Goal: Information Seeking & Learning: Check status

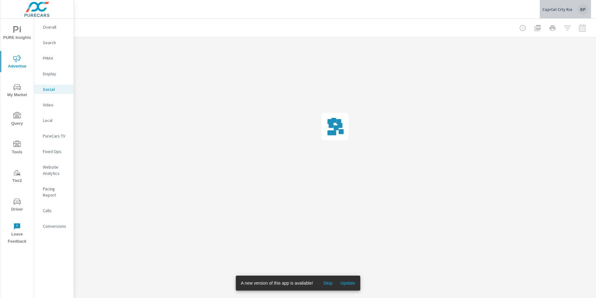
click at [579, 11] on div "RP" at bounding box center [583, 9] width 11 height 11
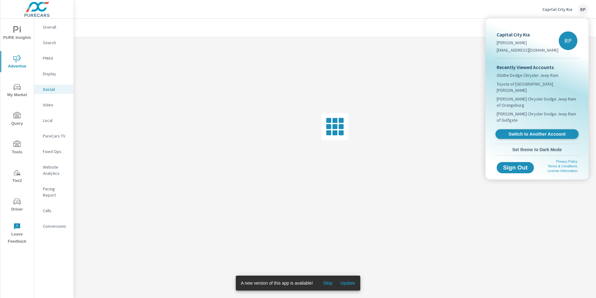
click at [533, 131] on span "Switch to Another Account" at bounding box center [537, 134] width 76 height 6
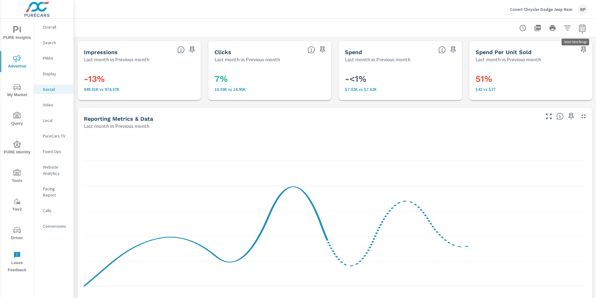
click at [582, 29] on icon "button" at bounding box center [582, 27] width 7 height 7
select select "Last month"
select select "Previous month"
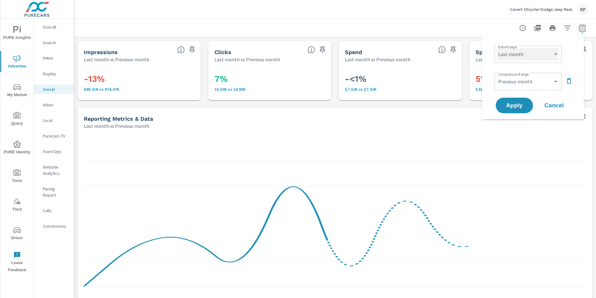
click at [531, 53] on select "Custom [DATE] Last week Last 7 days Last 14 days Last 30 days Last 45 days Last…" at bounding box center [528, 54] width 62 height 12
select select "Month to date"
click at [497, 48] on select "Custom [DATE] Last week Last 7 days Last 14 days Last 30 days Last 45 days Last…" at bounding box center [528, 54] width 62 height 12
click at [541, 79] on select "Custom Previous period Previous month Previous year" at bounding box center [528, 81] width 62 height 12
select select "custom"
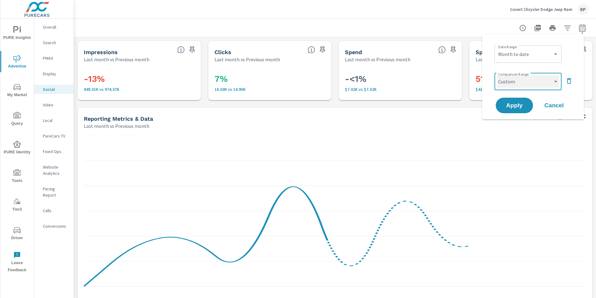
click at [497, 75] on select "Custom Previous period Previous month Previous year" at bounding box center [528, 81] width 62 height 12
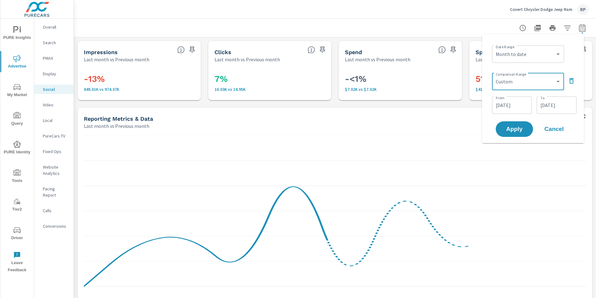
click at [554, 106] on input "[DATE]" at bounding box center [557, 105] width 35 height 12
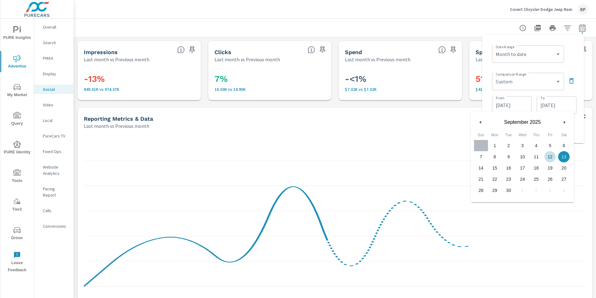
click at [549, 156] on span "12" at bounding box center [551, 157] width 14 height 8
type input "[DATE]"
click at [577, 53] on div "Date Range Custom [DATE] Last week Last 7 days Last 14 days Last 30 days Last 4…" at bounding box center [534, 53] width 84 height 21
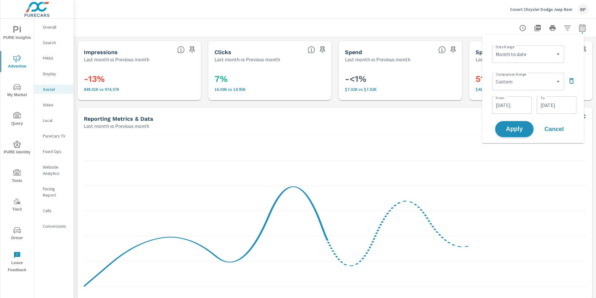
click at [515, 126] on span "Apply" at bounding box center [514, 129] width 25 height 6
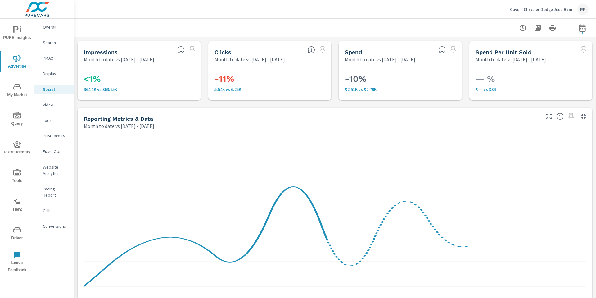
drag, startPoint x: 596, startPoint y: 126, endPoint x: 595, endPoint y: 2, distance: 123.6
click at [596, 11] on div "Covert Chrysler Dodge Jeep Ram RP Social Performance Covert Chrysler Dodge Jeep…" at bounding box center [335, 149] width 523 height 298
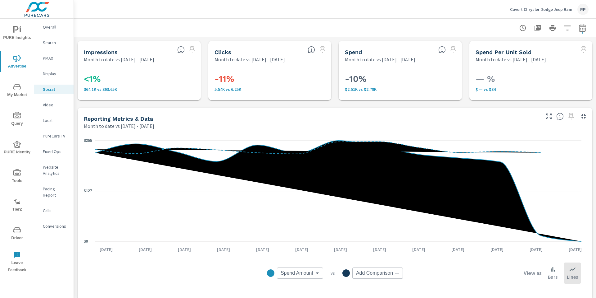
click at [596, 50] on div "Social Performance Covert Chrysler Dodge Jeep Ram Report date range: Oct 01, 20…" at bounding box center [335, 158] width 523 height 279
drag, startPoint x: 596, startPoint y: 57, endPoint x: 567, endPoint y: 6, distance: 59.0
click at [596, 38] on div "Social Performance Covert Chrysler Dodge Jeep Ram Report date range: Oct 01, 20…" at bounding box center [335, 158] width 523 height 279
click at [15, 64] on span "Advertise" at bounding box center [17, 62] width 30 height 15
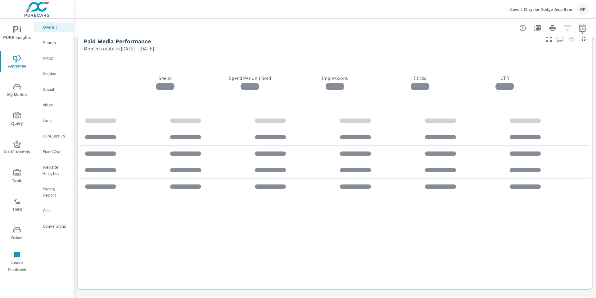
click at [596, 46] on div "Overall Performance Covert Chrysler Dodge Jeep Ram Report date range: Oct 01, 2…" at bounding box center [335, 158] width 523 height 279
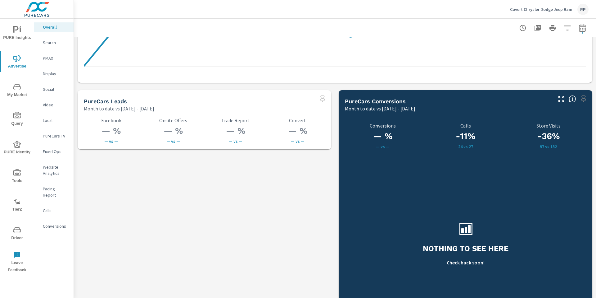
scroll to position [870, 0]
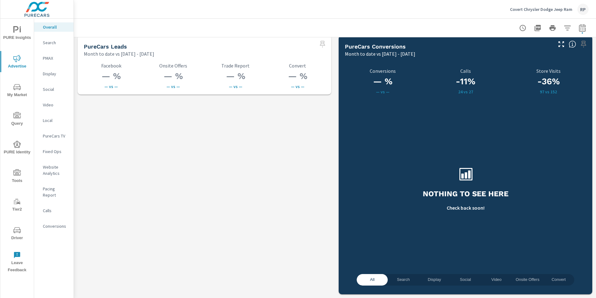
click at [53, 223] on p "Conversions" at bounding box center [56, 226] width 26 height 6
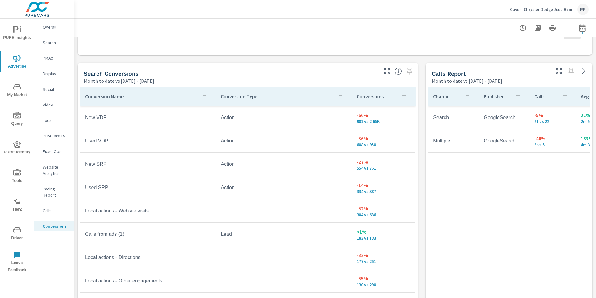
scroll to position [312, 0]
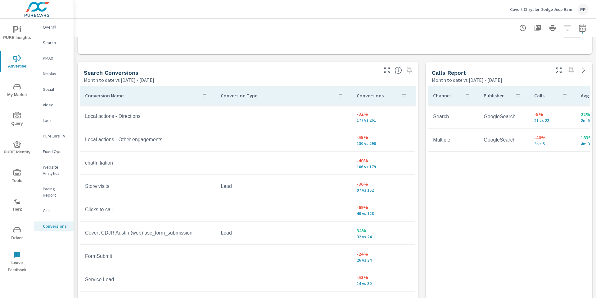
scroll to position [141, 0]
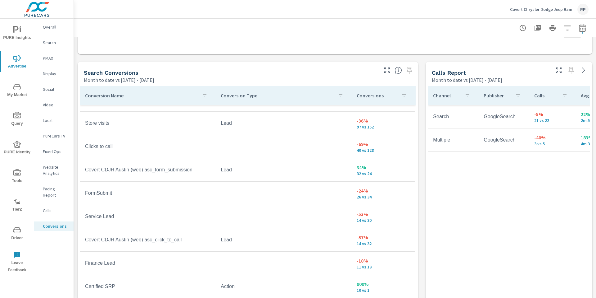
scroll to position [213, 0]
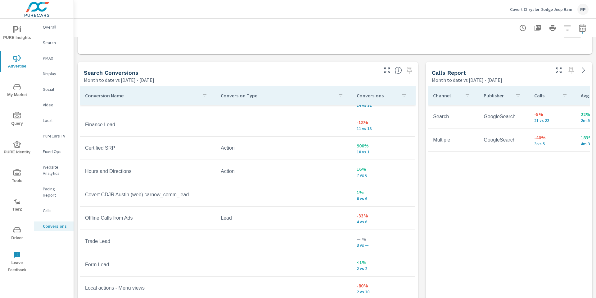
scroll to position [342, 0]
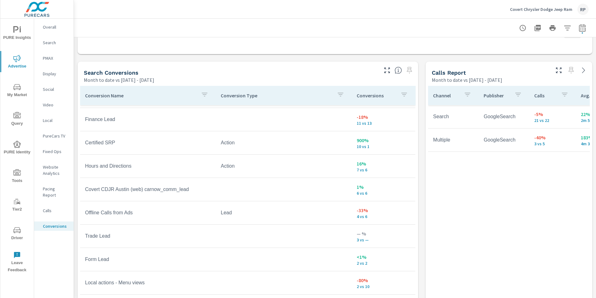
scroll to position [29, 0]
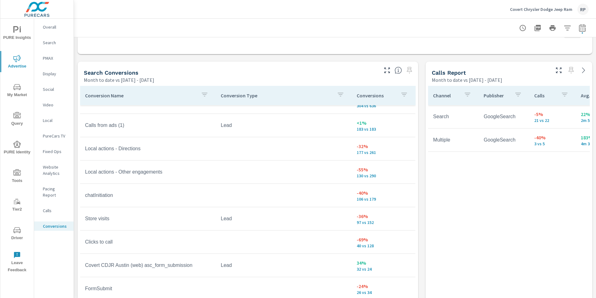
scroll to position [118, 0]
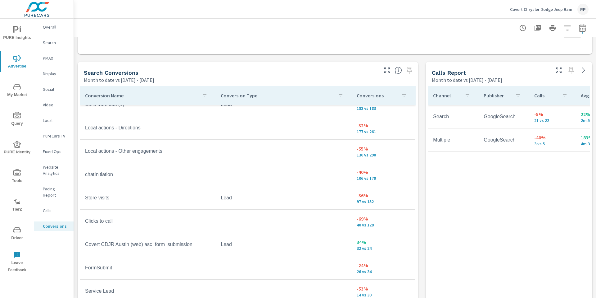
scroll to position [129, 0]
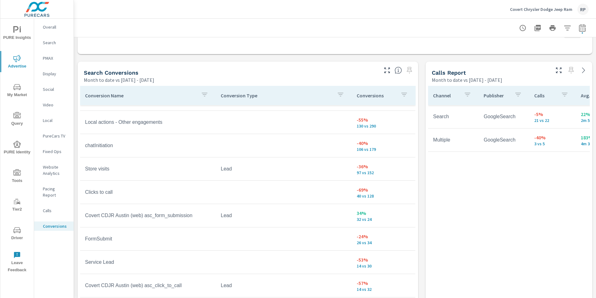
scroll to position [173, 0]
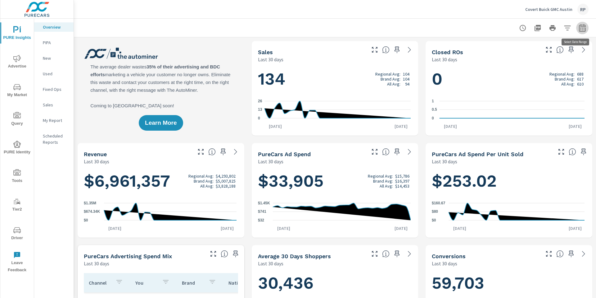
click at [579, 29] on icon "button" at bounding box center [582, 27] width 7 height 7
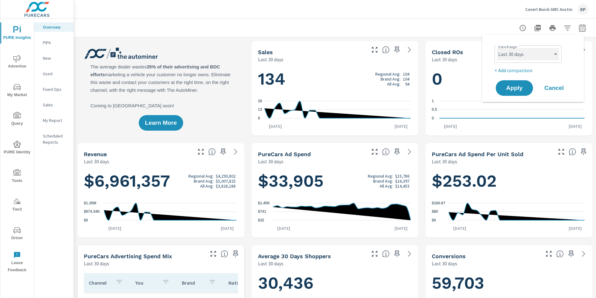
click at [534, 58] on select "Custom [DATE] Last week Last 7 days Last 14 days Last 30 days Last 45 days Last…" at bounding box center [528, 54] width 62 height 12
select select "Month to date"
click at [497, 48] on select "Custom [DATE] Last week Last 7 days Last 14 days Last 30 days Last 45 days Last…" at bounding box center [528, 54] width 62 height 12
click at [526, 69] on p "+ Add comparison" at bounding box center [535, 69] width 80 height 7
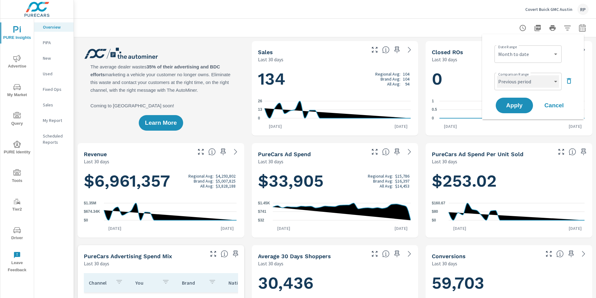
click at [527, 85] on select "Custom Previous period Previous month Previous year" at bounding box center [528, 81] width 62 height 12
select select "custom"
click at [497, 75] on select "Custom Previous period Previous month Previous year" at bounding box center [528, 81] width 62 height 12
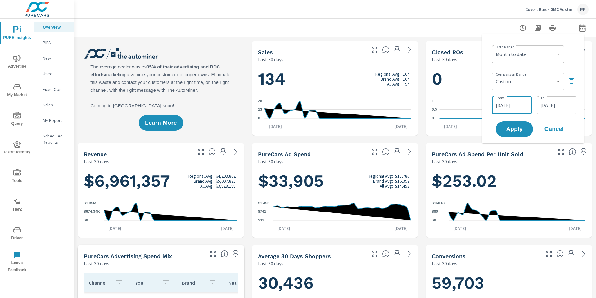
click at [517, 99] on input "[DATE]" at bounding box center [512, 105] width 35 height 12
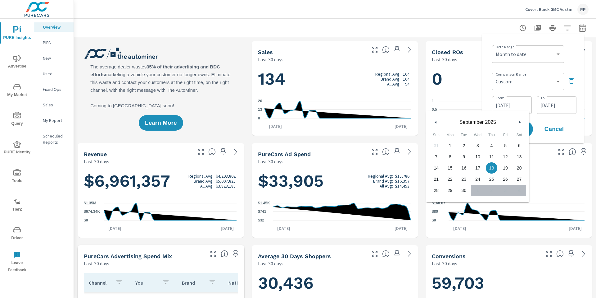
click at [451, 142] on span "1" at bounding box center [451, 145] width 14 height 8
type input "[DATE]"
click at [560, 101] on input "[DATE]" at bounding box center [557, 105] width 35 height 12
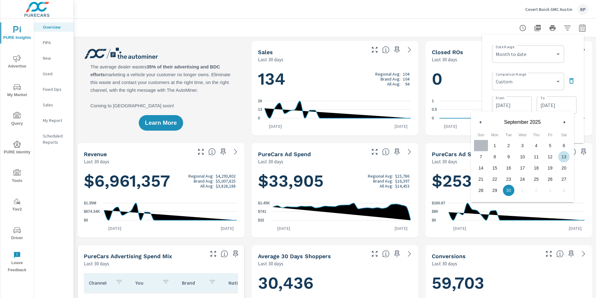
click at [560, 155] on span "13" at bounding box center [564, 157] width 14 height 8
click at [573, 48] on div "Date Range Custom [DATE] Last week Last 7 days Last 14 days Last 30 days Last 4…" at bounding box center [534, 53] width 84 height 21
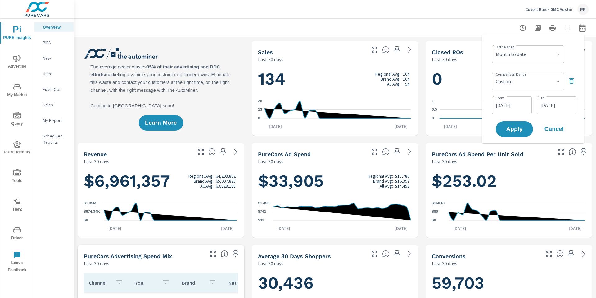
click at [550, 103] on input "[DATE]" at bounding box center [557, 105] width 35 height 12
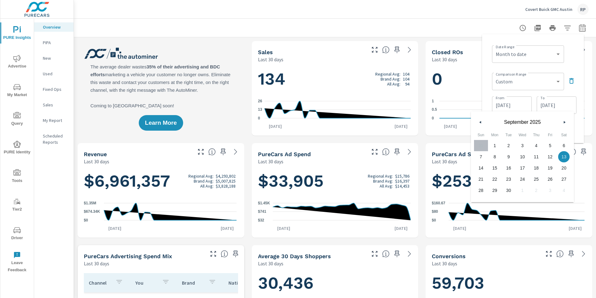
click at [553, 156] on span "12" at bounding box center [551, 157] width 14 height 8
type input "[DATE]"
click at [571, 64] on div "Date Range Custom [DATE] Last week Last 7 days Last 14 days Last 30 days Last 4…" at bounding box center [534, 53] width 84 height 21
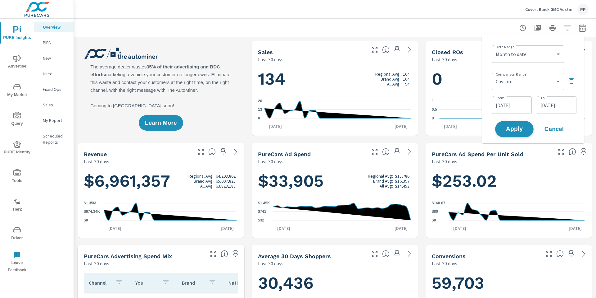
click at [518, 126] on span "Apply" at bounding box center [514, 129] width 25 height 6
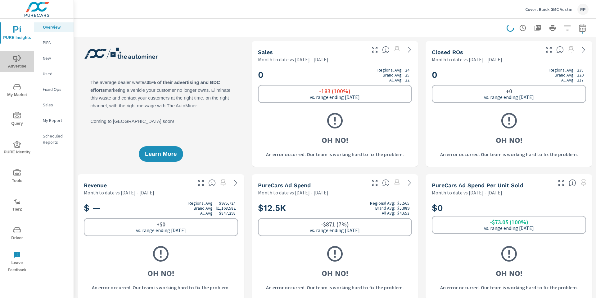
click at [19, 66] on span "Advertise" at bounding box center [17, 62] width 30 height 15
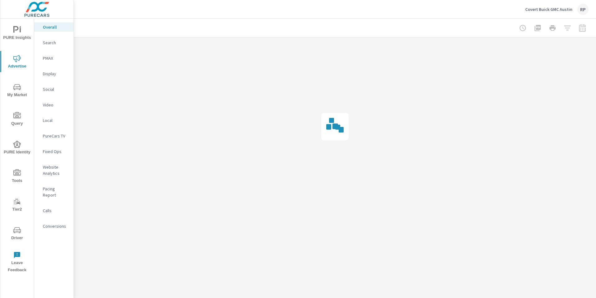
click at [49, 91] on p "Social" at bounding box center [56, 89] width 26 height 6
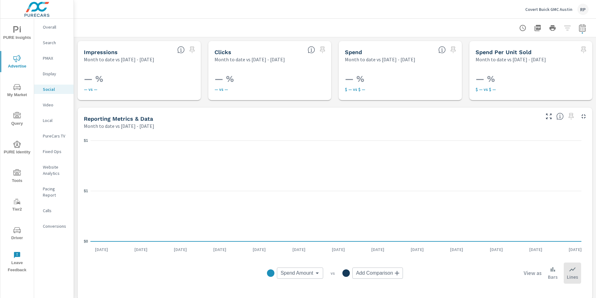
click at [19, 227] on icon "nav menu" at bounding box center [16, 229] width 7 height 7
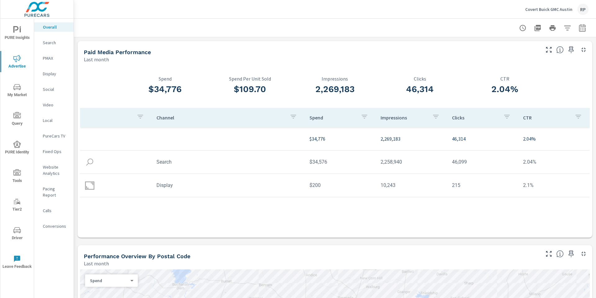
click at [579, 29] on icon "button" at bounding box center [582, 27] width 7 height 7
click at [540, 56] on select "Custom Yesterday Last week Last 7 days Last 14 days Last 30 days Last 45 days L…" at bounding box center [528, 54] width 62 height 12
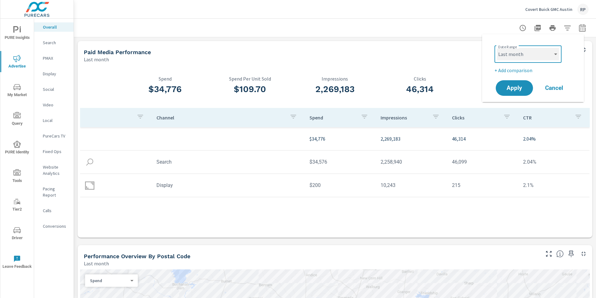
select select "Month to date"
click at [497, 48] on select "Custom Yesterday Last week Last 7 days Last 14 days Last 30 days Last 45 days L…" at bounding box center [528, 54] width 62 height 12
click at [521, 71] on p "+ Add comparison" at bounding box center [535, 69] width 80 height 7
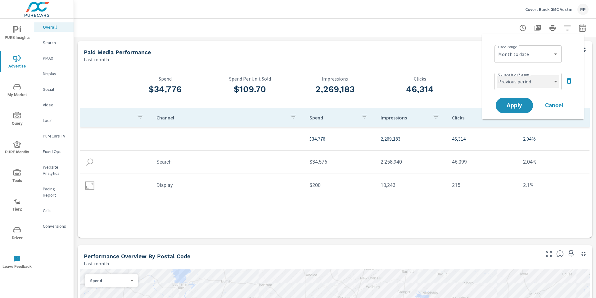
click at [524, 82] on select "Custom Previous period Previous month Previous year" at bounding box center [528, 81] width 62 height 12
select select "custom"
click at [497, 75] on select "Custom Previous period Previous month Previous year" at bounding box center [528, 81] width 62 height 12
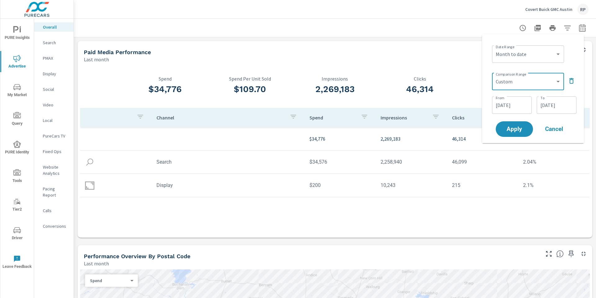
click at [521, 107] on input "[DATE]" at bounding box center [512, 105] width 35 height 12
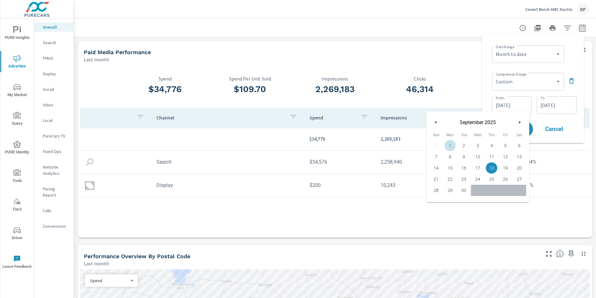
click at [452, 144] on span "1" at bounding box center [451, 145] width 14 height 8
type input "[DATE]"
click at [554, 101] on input "[DATE]" at bounding box center [557, 105] width 35 height 12
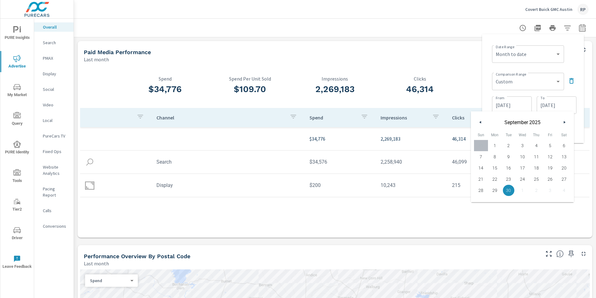
click at [548, 158] on span "12" at bounding box center [551, 157] width 14 height 8
type input "[DATE]"
drag, startPoint x: 571, startPoint y: 57, endPoint x: 554, endPoint y: 86, distance: 34.3
click at [571, 57] on div "Date Range Custom [DATE] Last week Last 7 days Last 14 days Last 30 days Last 4…" at bounding box center [534, 53] width 84 height 21
drag, startPoint x: 523, startPoint y: 126, endPoint x: 522, endPoint y: 121, distance: 5.0
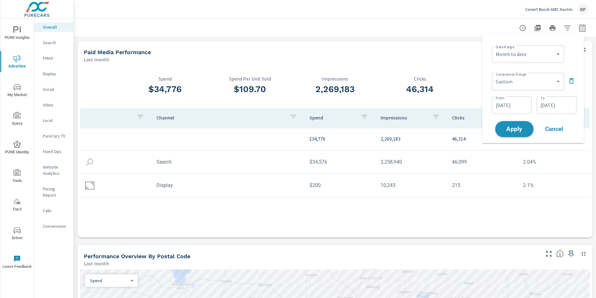
click at [523, 126] on span "Apply" at bounding box center [514, 129] width 25 height 6
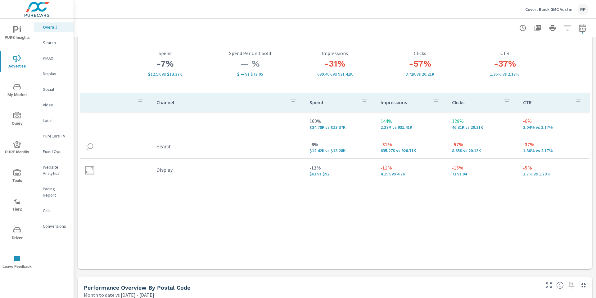
scroll to position [30, 0]
click at [44, 223] on p "Conversions" at bounding box center [56, 226] width 26 height 6
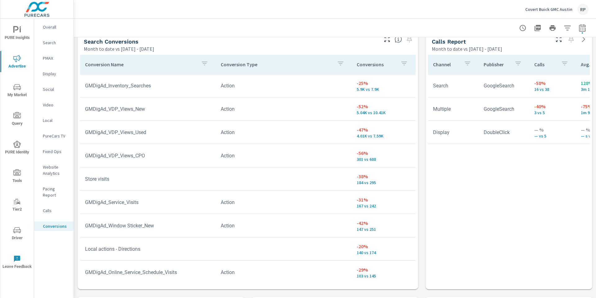
scroll to position [345, 0]
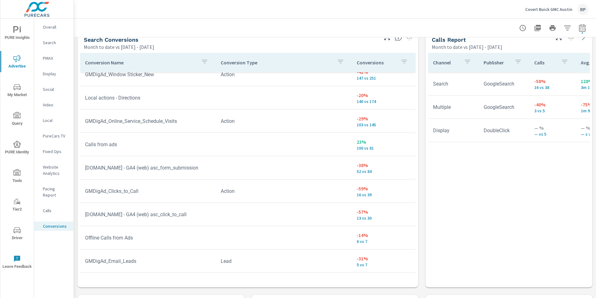
scroll to position [150, 0]
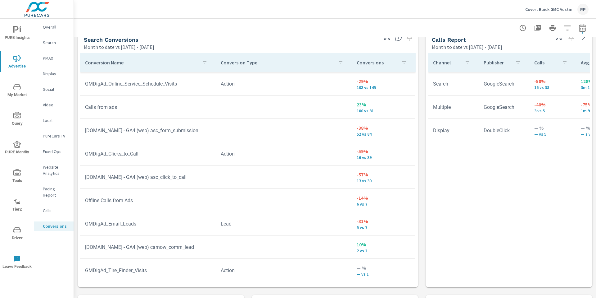
scroll to position [193, 0]
